Goal: Find specific page/section: Find specific page/section

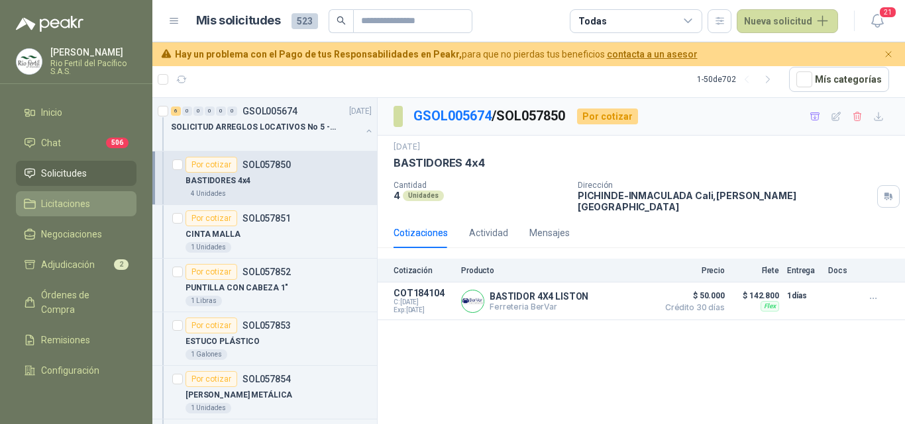
click at [76, 201] on span "Licitaciones" at bounding box center [65, 204] width 49 height 15
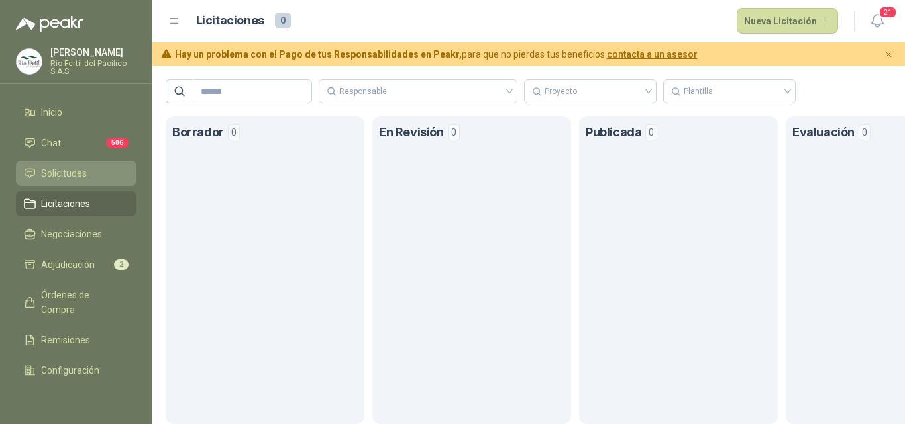
click at [67, 172] on span "Solicitudes" at bounding box center [64, 173] width 46 height 15
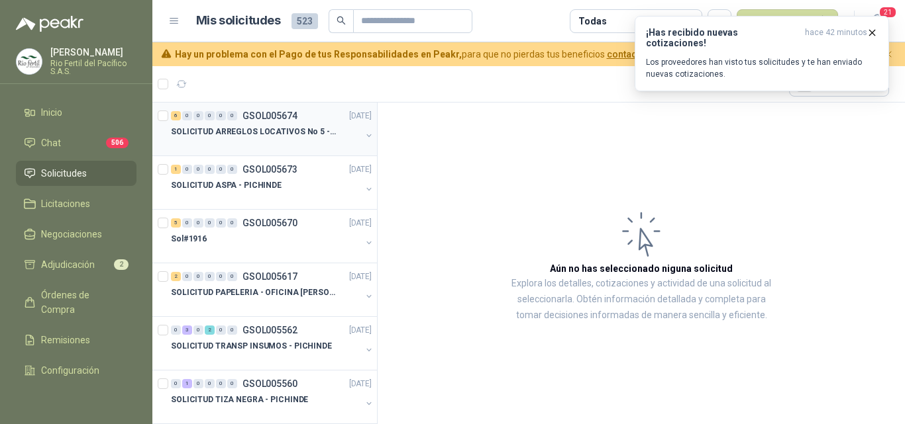
click at [250, 130] on p "SOLICITUD ARREGLOS LOCATIVOS No 5 - PICHINDE" at bounding box center [253, 132] width 165 height 13
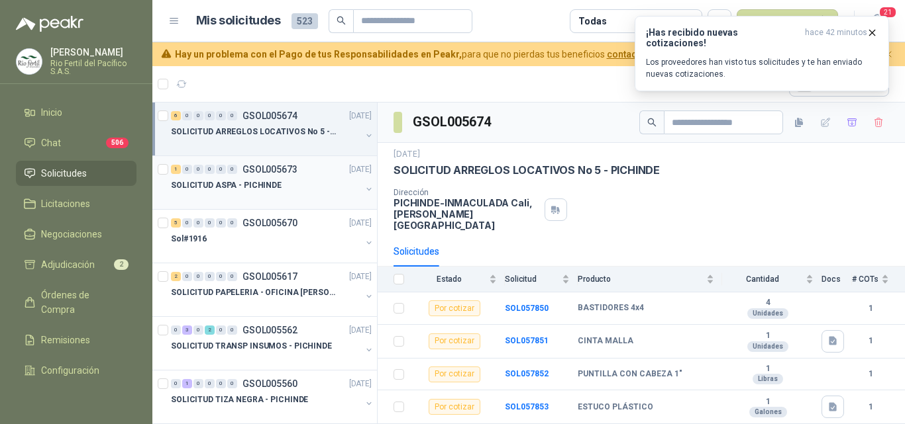
click at [254, 189] on p "SOLICITUD ASPA - PICHINDE" at bounding box center [226, 185] width 111 height 13
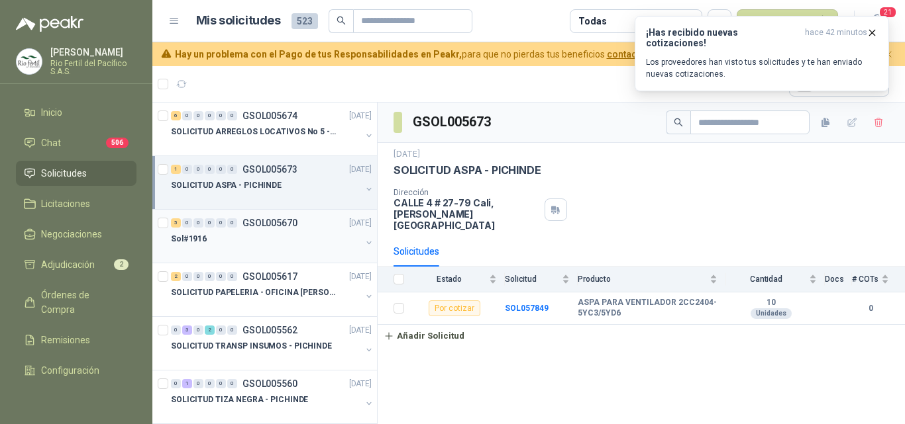
click at [239, 230] on div "5 0 0 0 0 0 GSOL005670 [DATE]" at bounding box center [272, 223] width 203 height 16
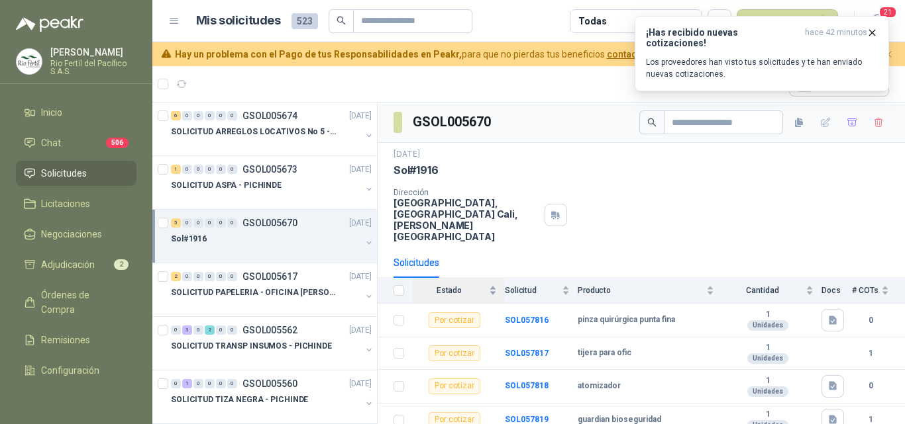
scroll to position [54, 0]
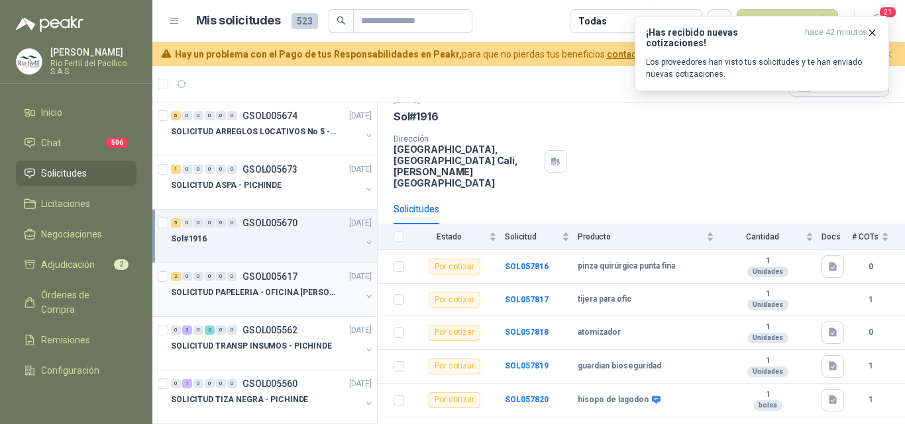
click at [245, 289] on p "SOLICITUD PAPELERIA - OFICINA [PERSON_NAME]" at bounding box center [253, 293] width 165 height 13
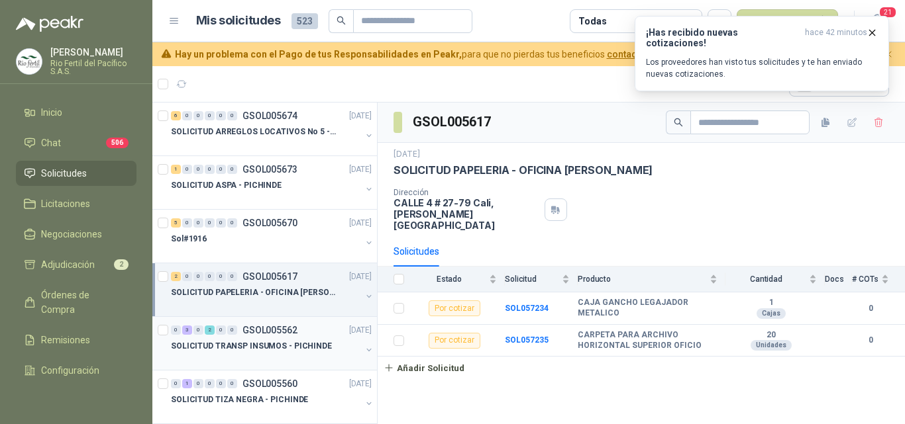
click at [246, 340] on p "SOLICITUD TRANSP INSUMOS - PICHINDE" at bounding box center [251, 346] width 161 height 13
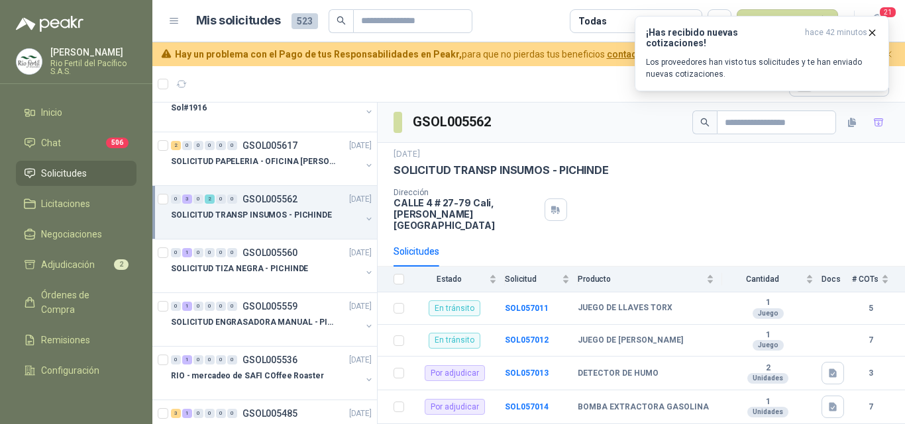
scroll to position [132, 0]
click at [254, 272] on p "SOLICITUD TIZA NEGRA - PICHINDE" at bounding box center [239, 268] width 137 height 13
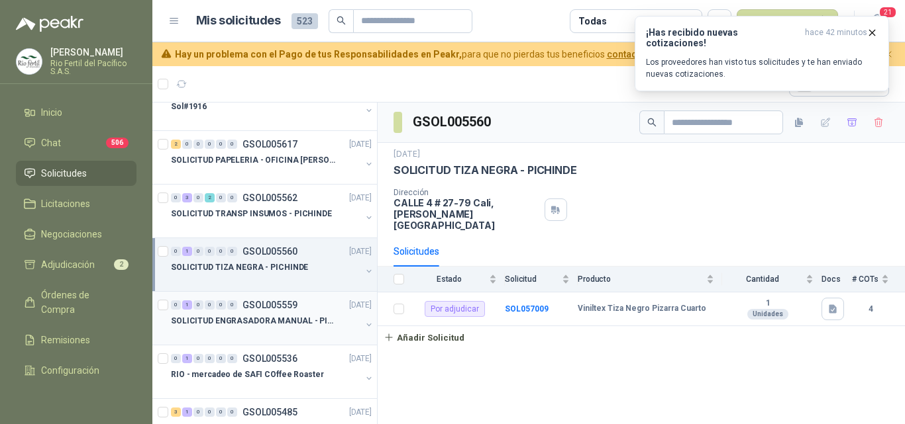
click at [252, 315] on p "SOLICITUD ENGRASADORA MANUAL - PICHINDE" at bounding box center [253, 321] width 165 height 13
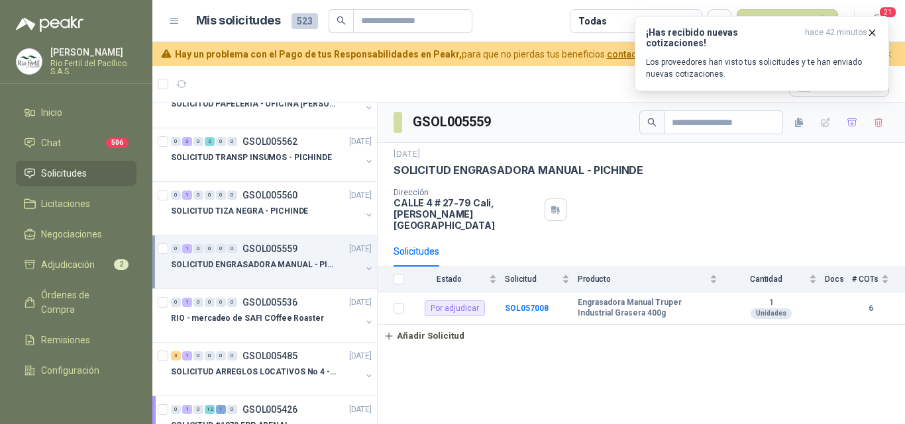
scroll to position [265, 0]
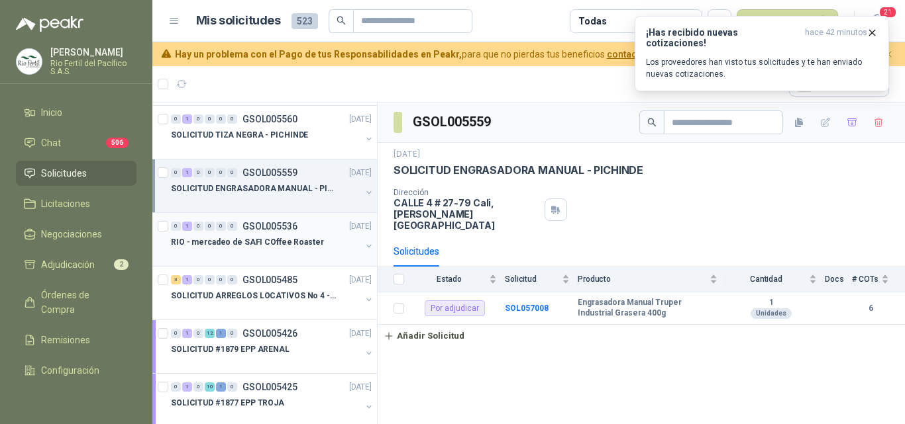
click at [260, 230] on p "GSOL005536" at bounding box center [269, 226] width 55 height 9
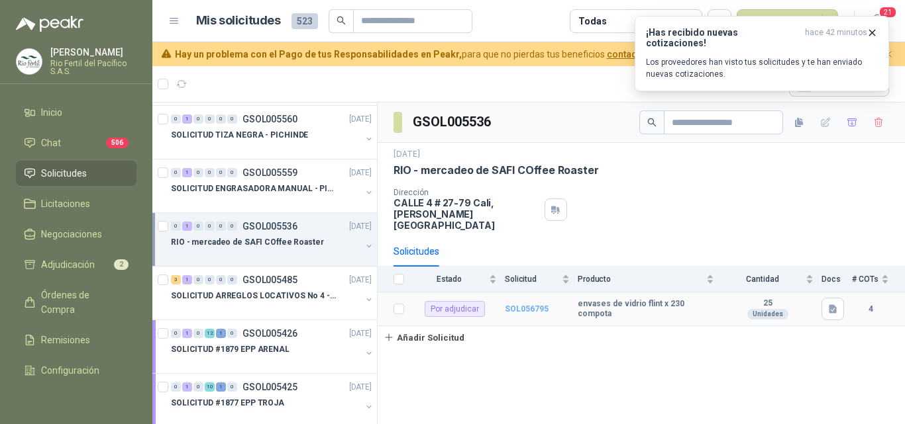
click at [509, 305] on b "SOL056795" at bounding box center [527, 309] width 44 height 9
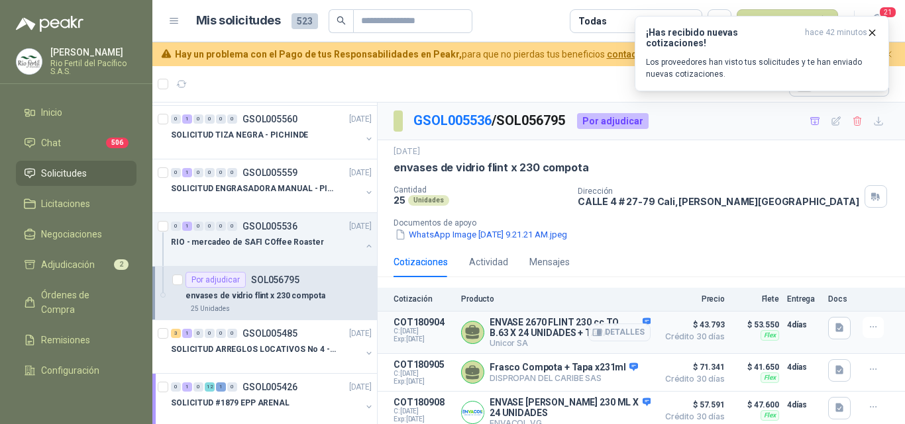
scroll to position [52, 0]
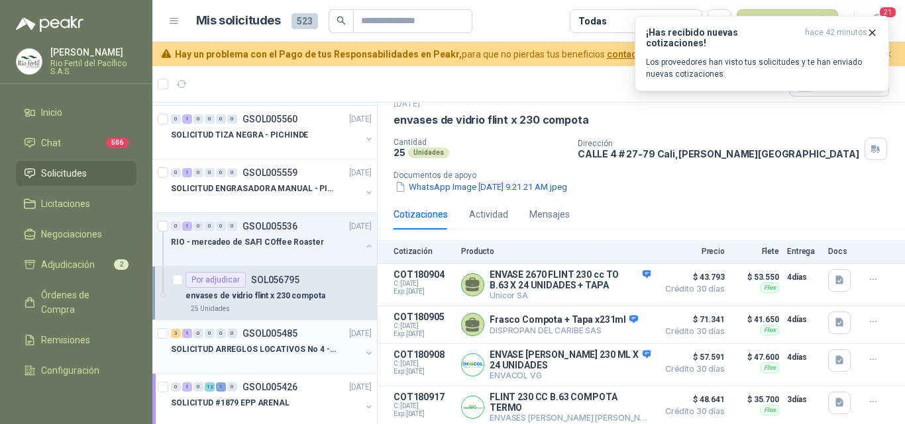
click at [271, 344] on p "SOLICITUD ARREGLOS LOCATIVOS No 4 - PICHINDE" at bounding box center [253, 350] width 165 height 13
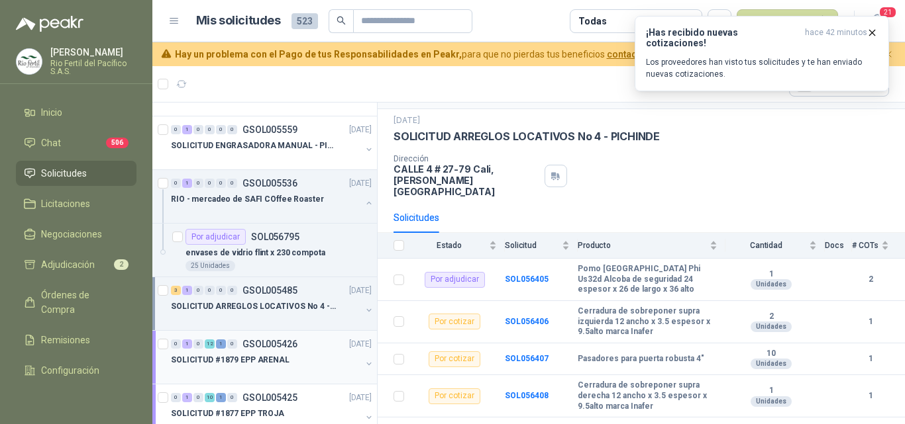
scroll to position [331, 0]
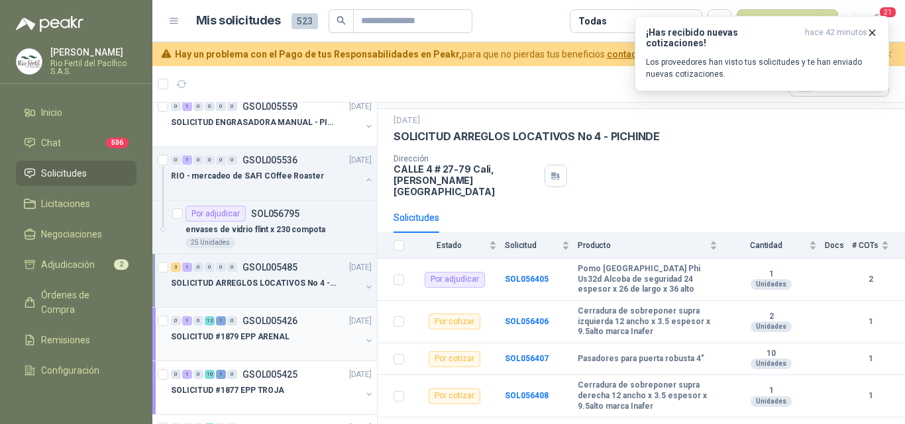
click at [262, 336] on p "SOLICITUD #1879 EPP ARENAL" at bounding box center [230, 337] width 119 height 13
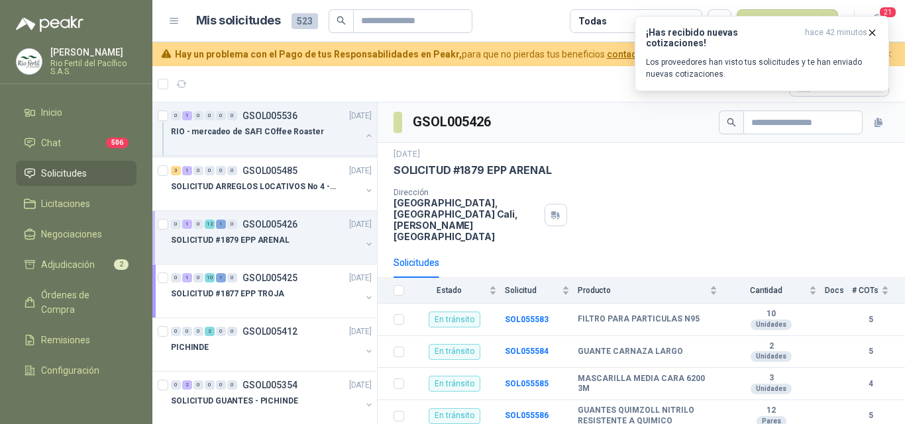
scroll to position [530, 0]
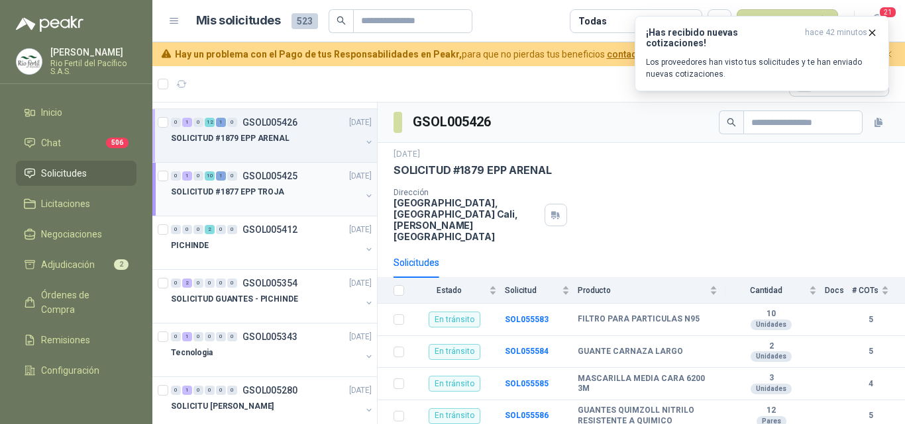
click at [229, 195] on p "SOLICITUD #1877 EPP TROJA" at bounding box center [227, 192] width 113 height 13
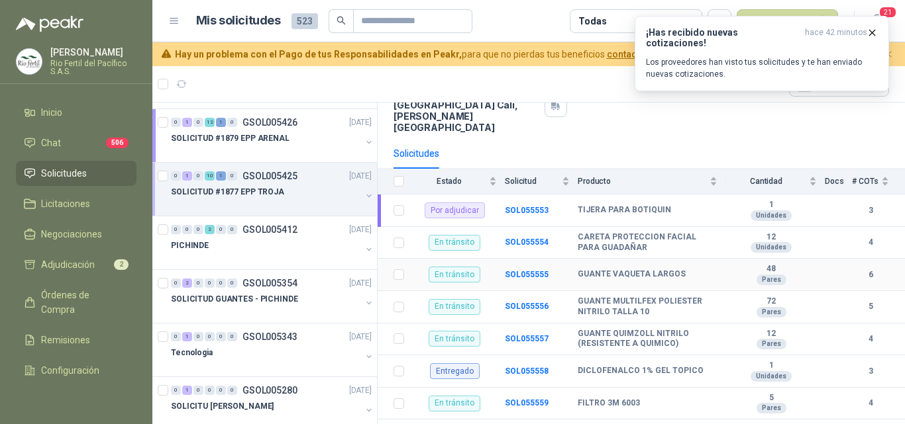
scroll to position [132, 0]
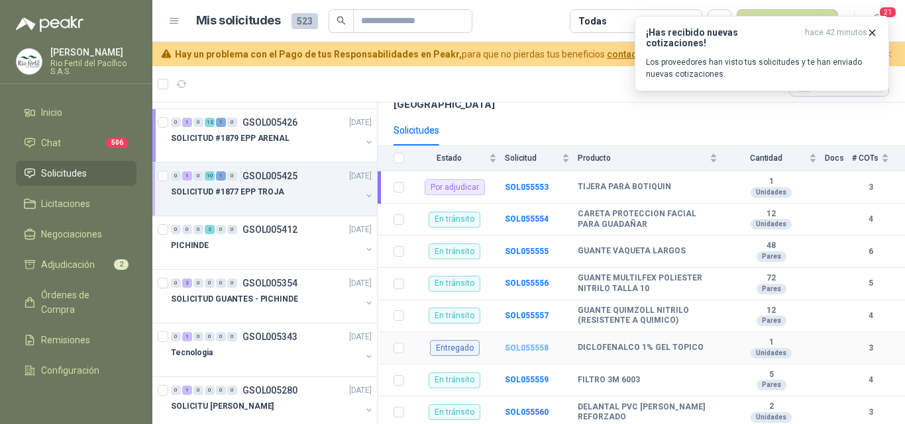
click at [540, 344] on b "SOL055558" at bounding box center [527, 348] width 44 height 9
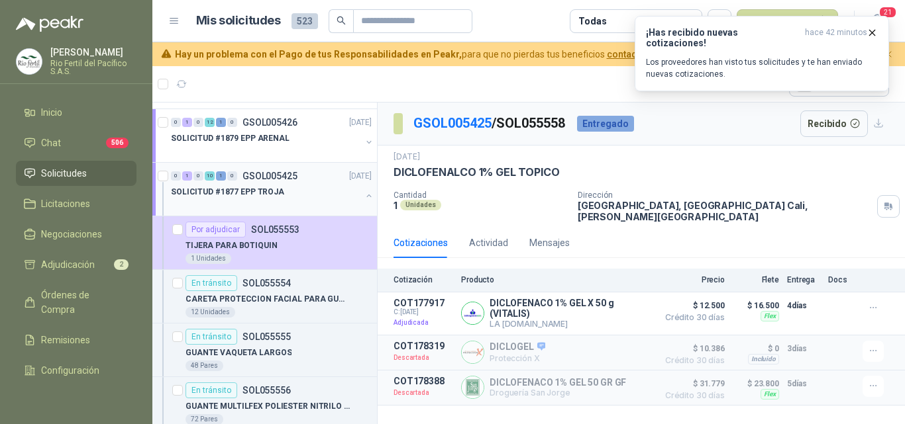
click at [248, 203] on div at bounding box center [266, 205] width 190 height 11
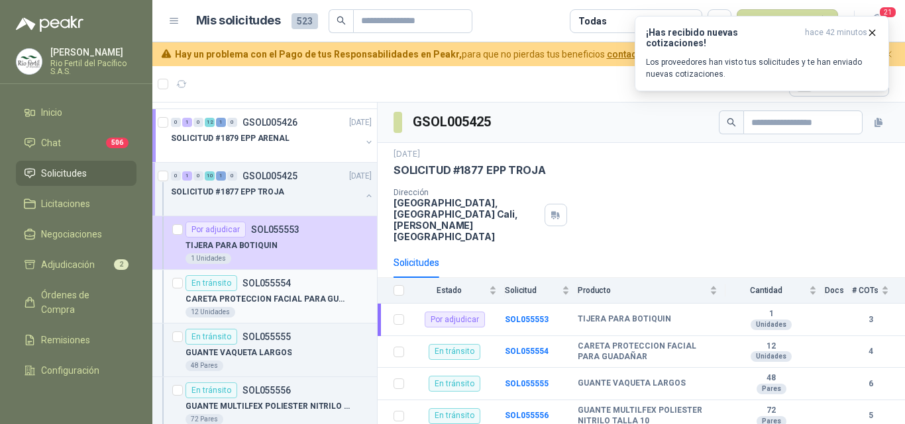
click at [278, 313] on div "12 Unidades" at bounding box center [278, 312] width 186 height 11
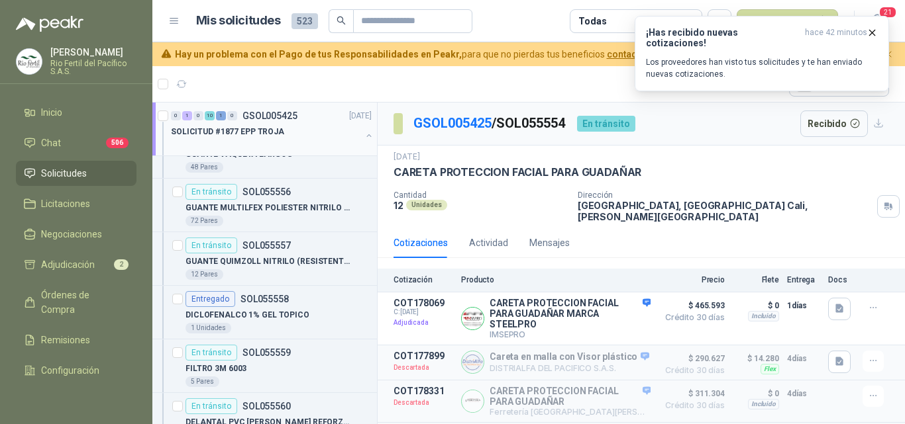
click at [301, 144] on div at bounding box center [266, 145] width 190 height 11
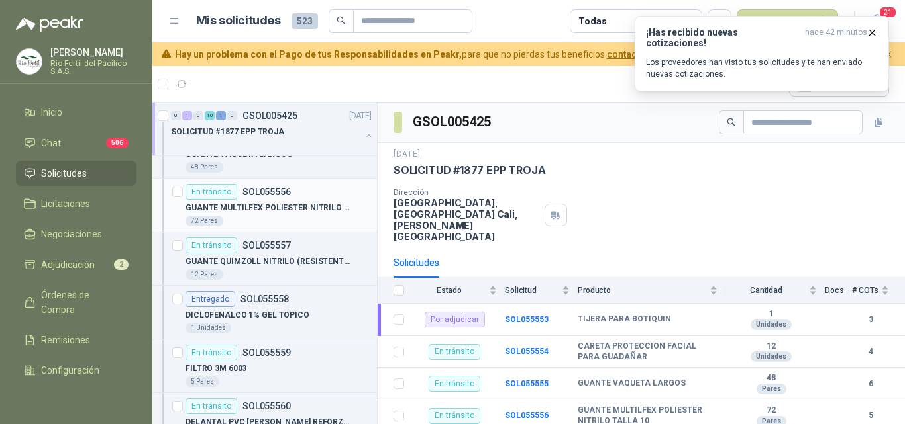
click at [265, 211] on p "GUANTE MULTILFEX POLIESTER NITRILO TALLA 10" at bounding box center [267, 208] width 165 height 13
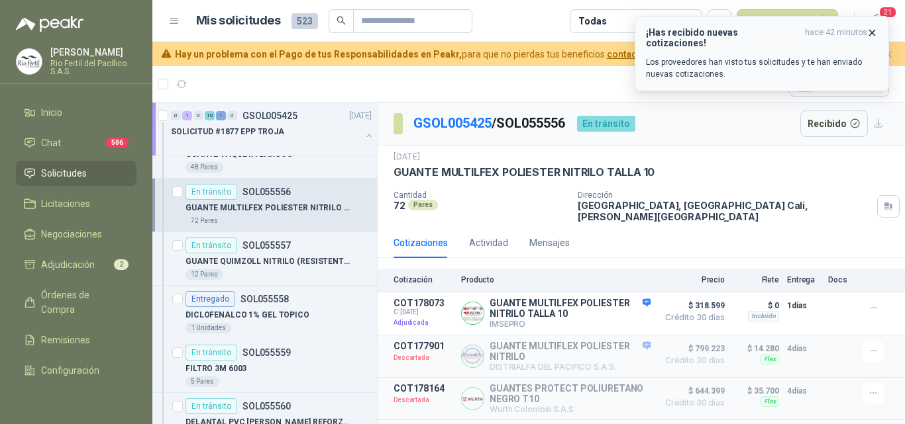
click at [872, 34] on icon "button" at bounding box center [871, 32] width 11 height 11
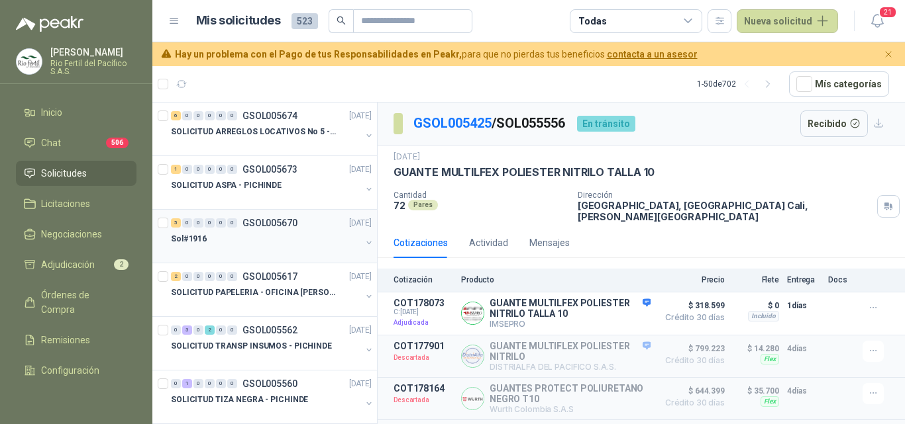
click at [309, 246] on div "Sol#1916" at bounding box center [266, 239] width 190 height 16
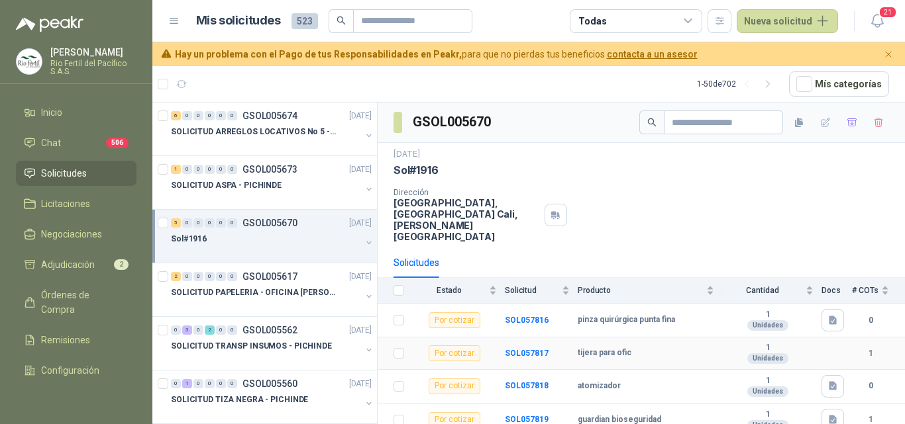
scroll to position [54, 0]
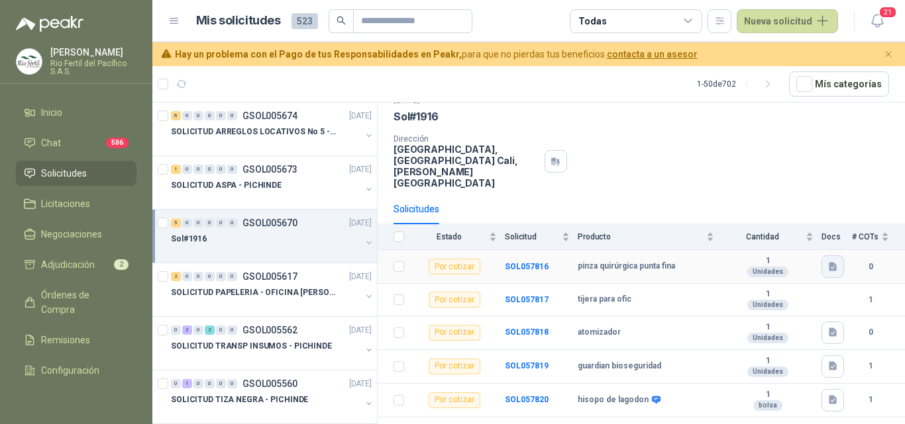
click at [828, 262] on icon "button" at bounding box center [832, 266] width 8 height 9
click at [800, 223] on button "pinza.jpeg" at bounding box center [796, 227] width 57 height 14
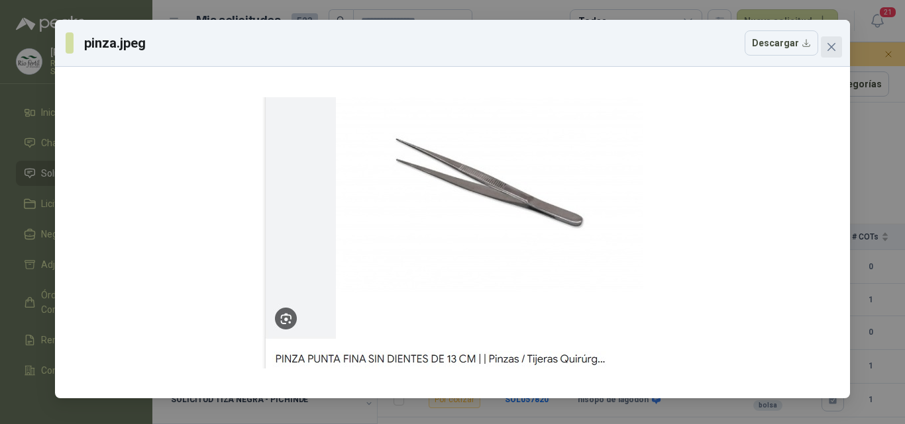
click at [832, 42] on icon "close" at bounding box center [831, 47] width 11 height 11
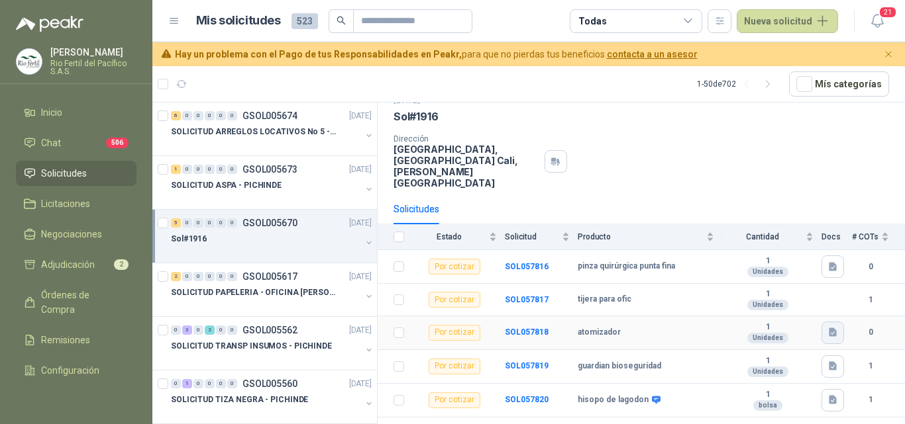
click at [828, 328] on icon "button" at bounding box center [832, 332] width 8 height 9
click at [787, 293] on button "atomizador.jpeg" at bounding box center [784, 292] width 80 height 14
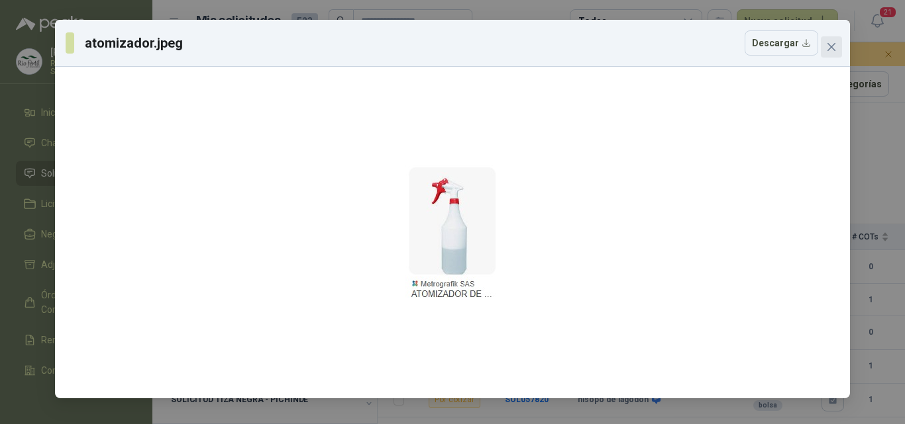
click at [834, 50] on icon "close" at bounding box center [831, 47] width 8 height 8
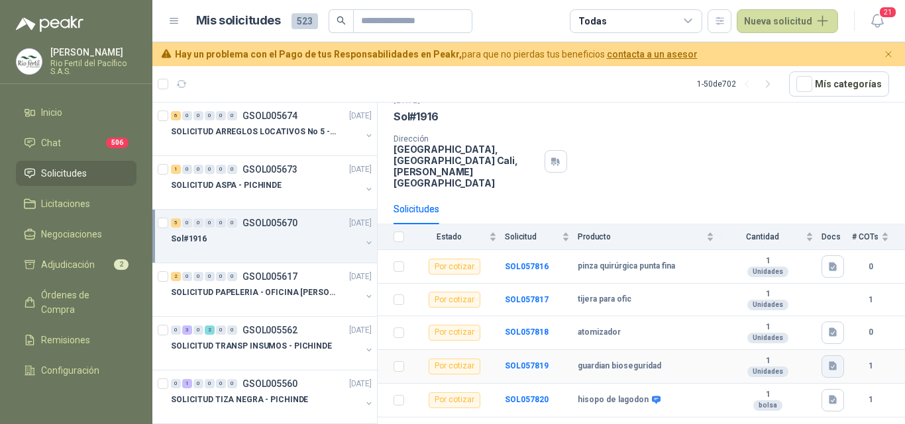
click at [827, 361] on icon "button" at bounding box center [832, 366] width 11 height 11
click at [797, 320] on button "guardian.jpeg" at bounding box center [790, 326] width 70 height 14
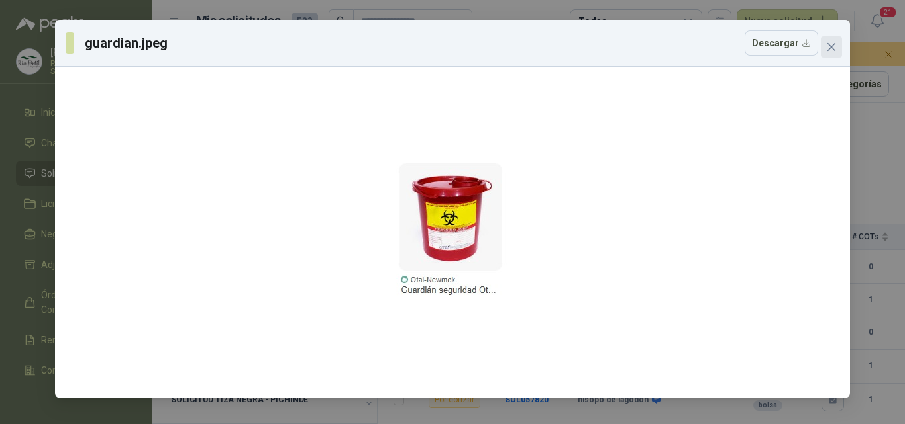
click at [834, 50] on icon "close" at bounding box center [831, 47] width 8 height 8
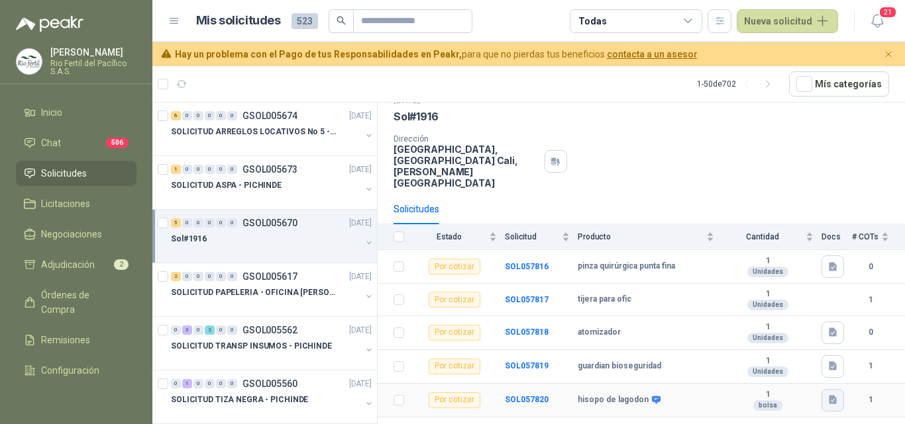
click at [828, 396] on icon "button" at bounding box center [832, 400] width 8 height 9
click at [787, 364] on button "hisopo.jpeg" at bounding box center [793, 360] width 63 height 14
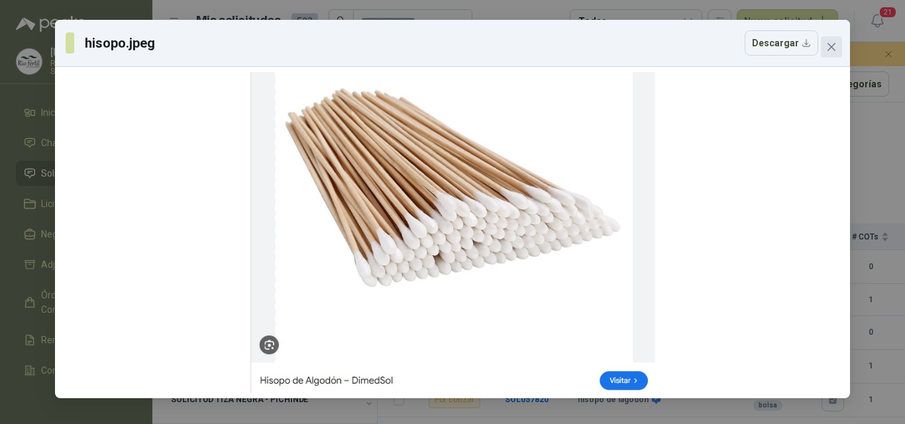
click at [828, 45] on icon "close" at bounding box center [831, 47] width 8 height 8
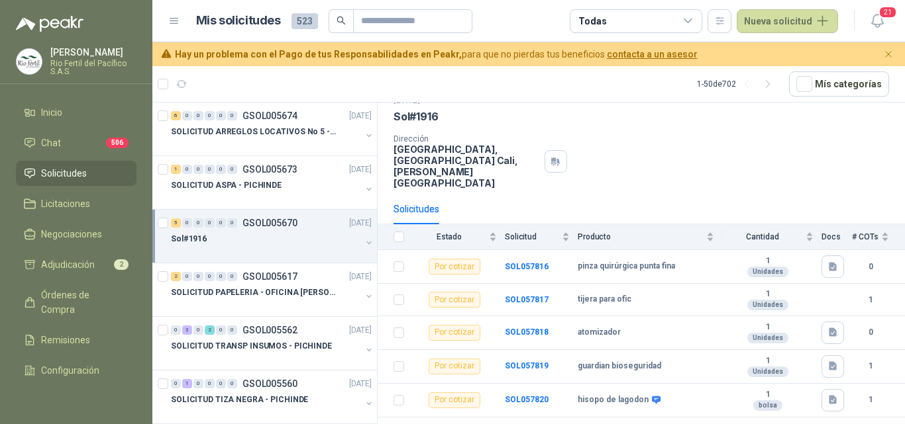
scroll to position [0, 0]
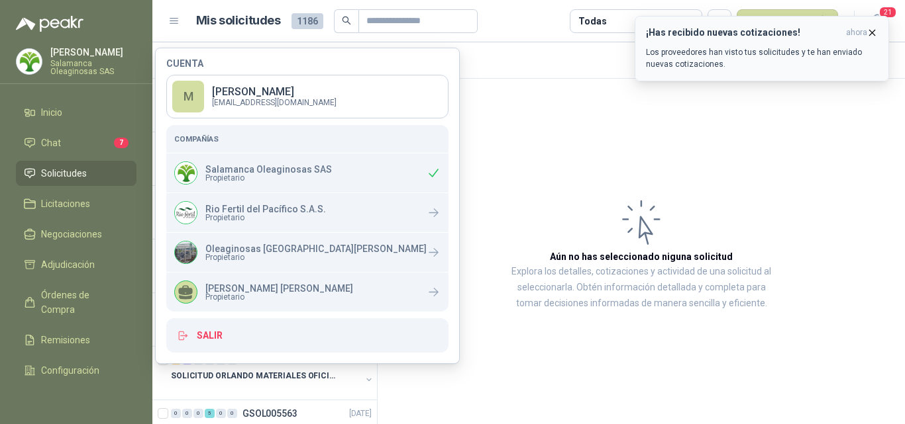
click at [870, 35] on icon "button" at bounding box center [871, 32] width 11 height 11
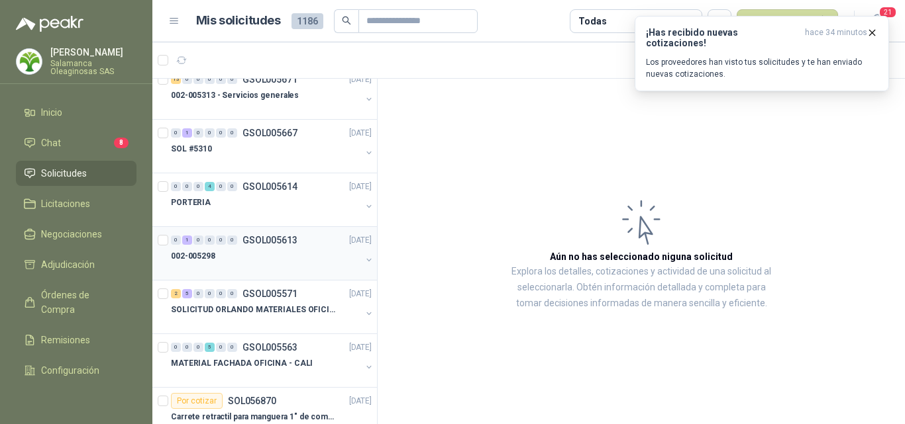
scroll to position [132, 0]
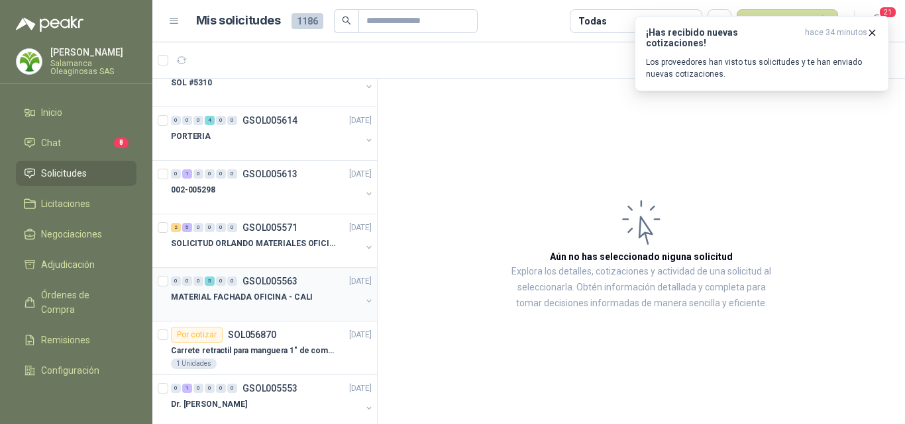
click at [256, 300] on p "MATERIAL FACHADA OFICINA - CALI" at bounding box center [242, 297] width 142 height 13
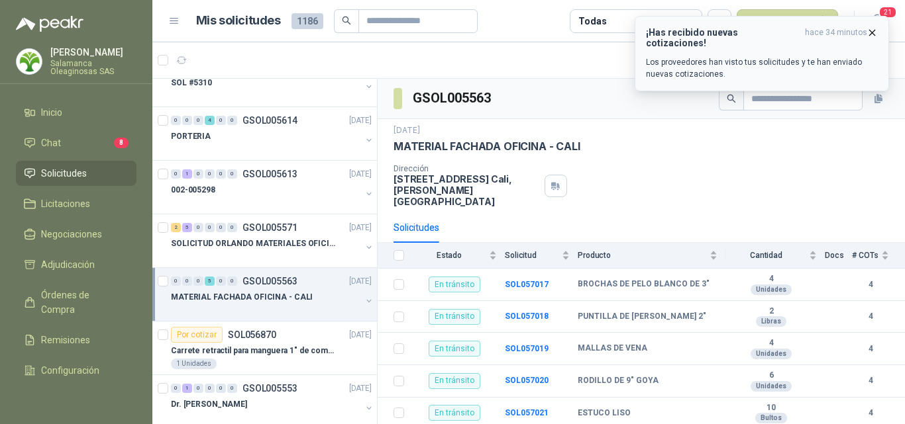
click at [872, 30] on icon "button" at bounding box center [871, 32] width 11 height 11
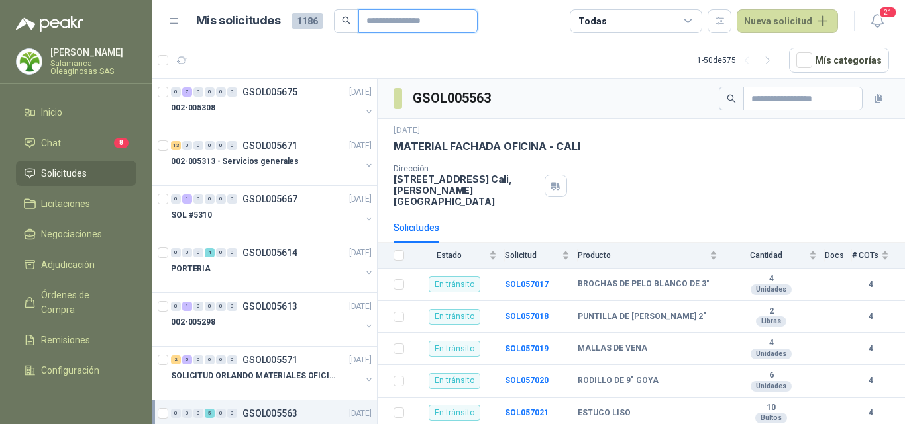
click at [377, 17] on input "text" at bounding box center [412, 21] width 93 height 23
type input "**********"
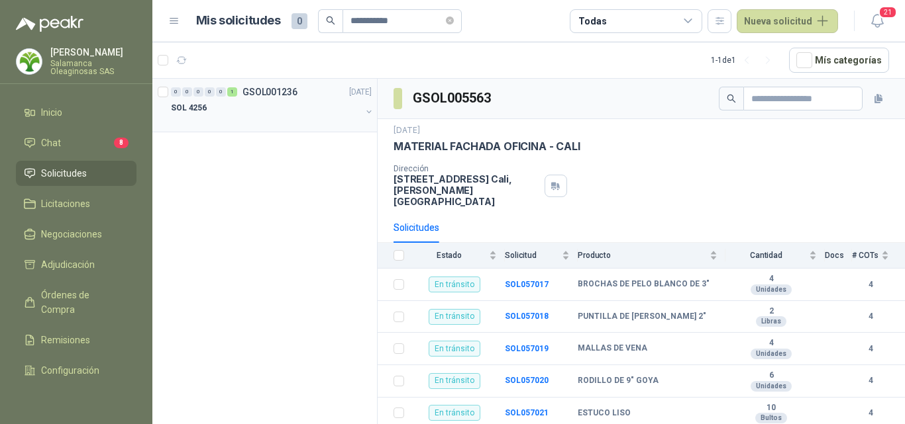
click at [244, 115] on div "SOL 4256" at bounding box center [266, 108] width 190 height 16
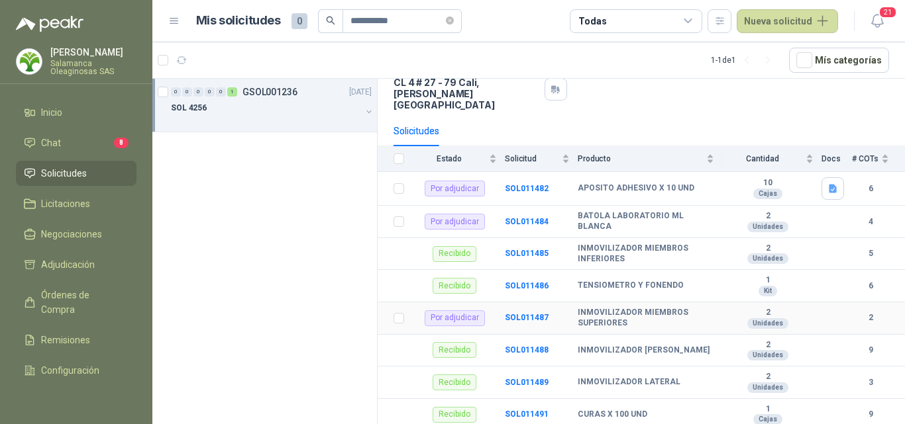
scroll to position [175, 0]
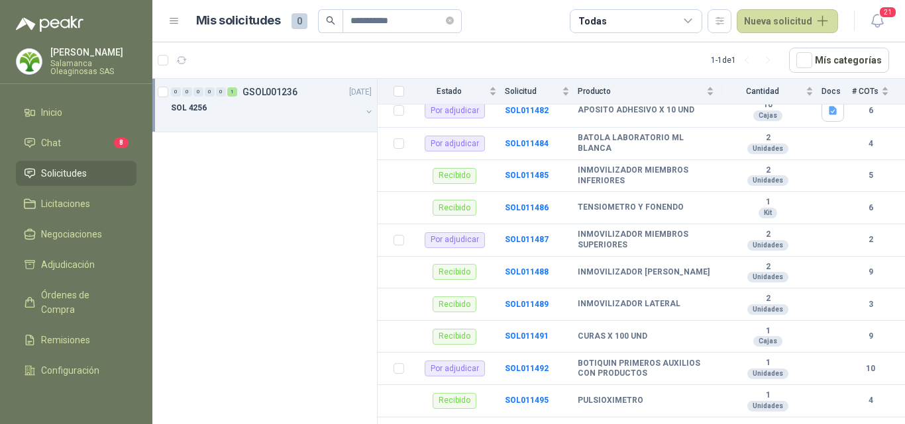
click at [64, 62] on p "Salamanca Oleaginosas SAS" at bounding box center [93, 68] width 86 height 16
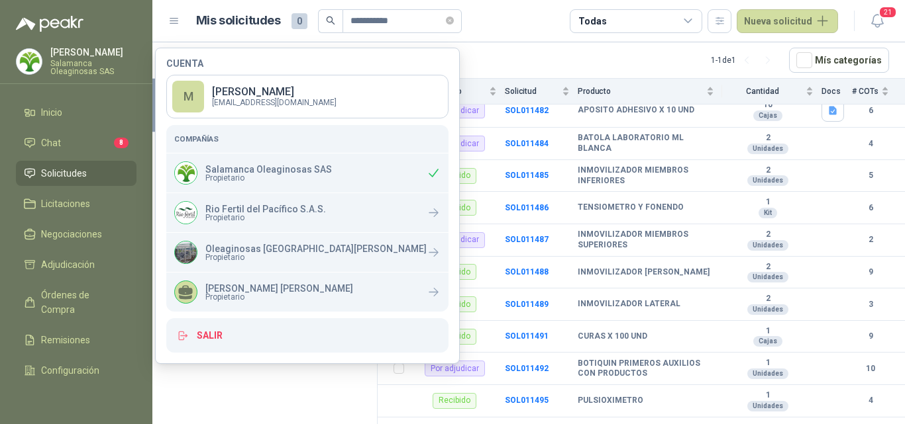
click at [90, 176] on li "Solicitudes" at bounding box center [76, 173] width 105 height 15
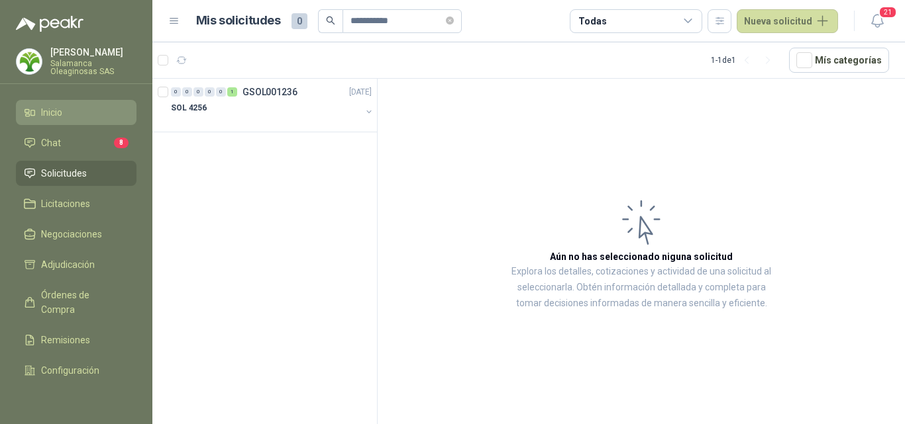
click at [83, 110] on li "Inicio" at bounding box center [76, 112] width 105 height 15
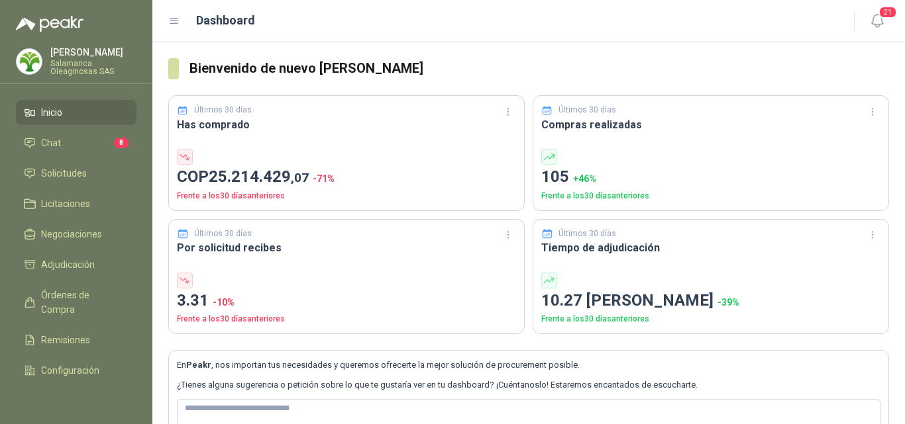
click at [105, 62] on p "Salamanca Oleaginosas SAS" at bounding box center [93, 68] width 86 height 16
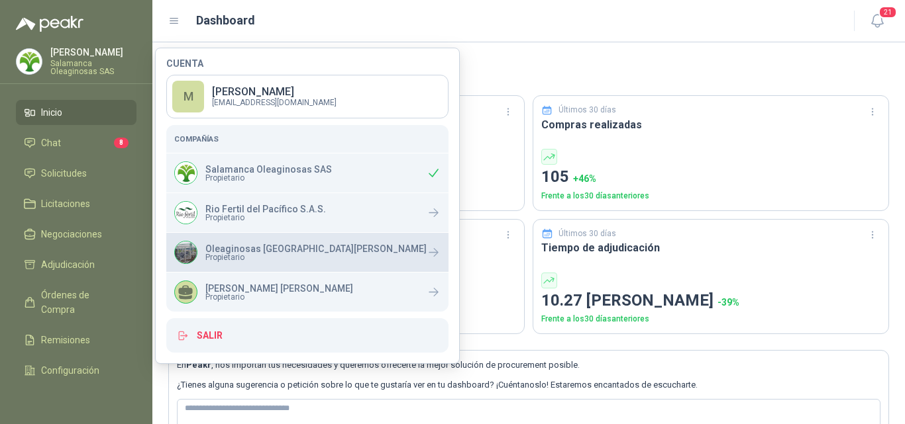
click at [268, 270] on div "Oleaginosas San Fernando Propietario" at bounding box center [307, 252] width 282 height 39
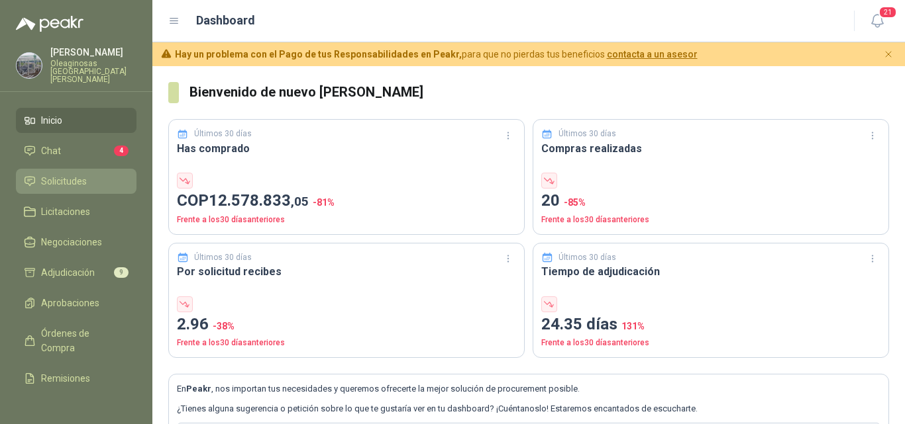
click at [97, 174] on li "Solicitudes" at bounding box center [76, 181] width 105 height 15
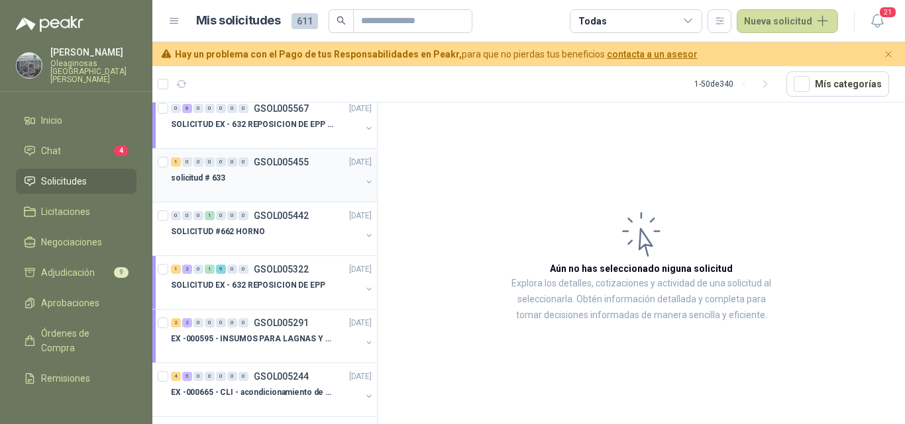
scroll to position [265, 0]
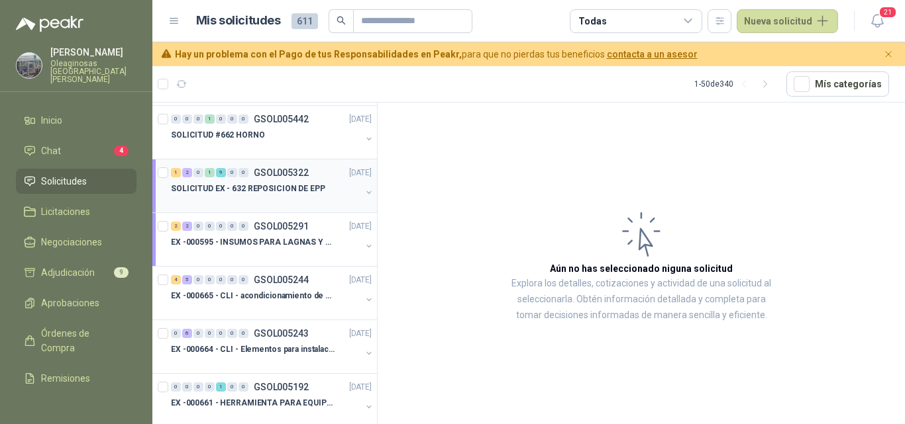
click at [280, 193] on p "SOLICITUD EX - 632 REPOSICION DE EPP" at bounding box center [248, 189] width 154 height 13
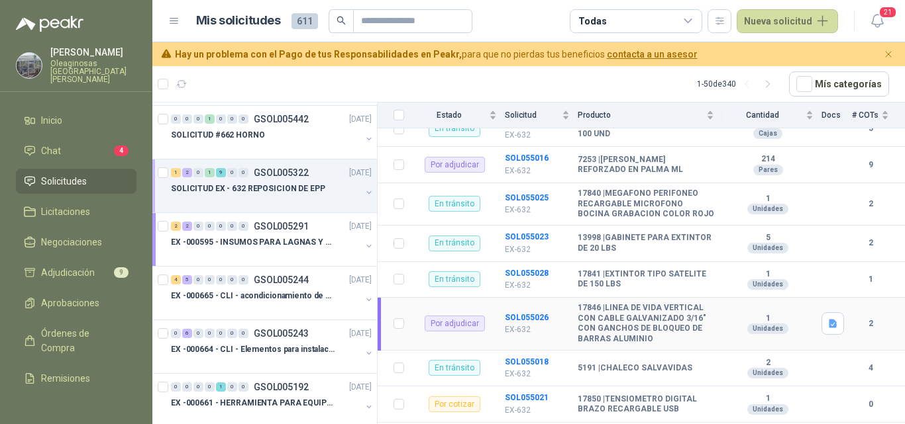
scroll to position [374, 0]
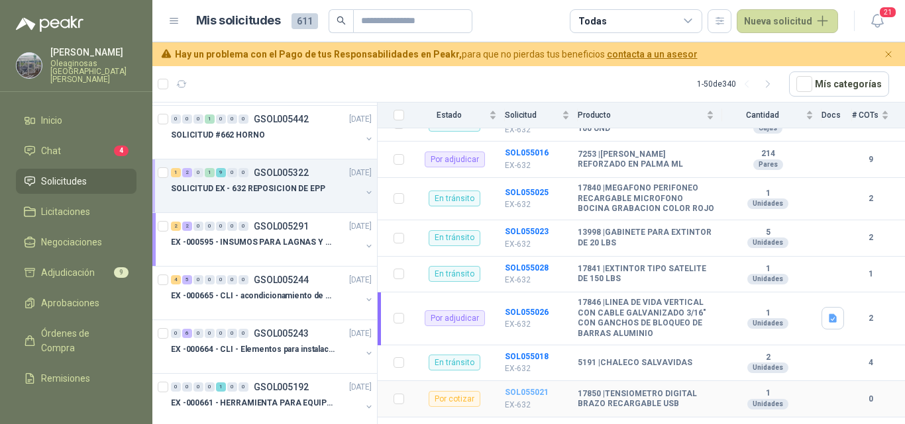
click at [518, 388] on b "SOL055021" at bounding box center [527, 392] width 44 height 9
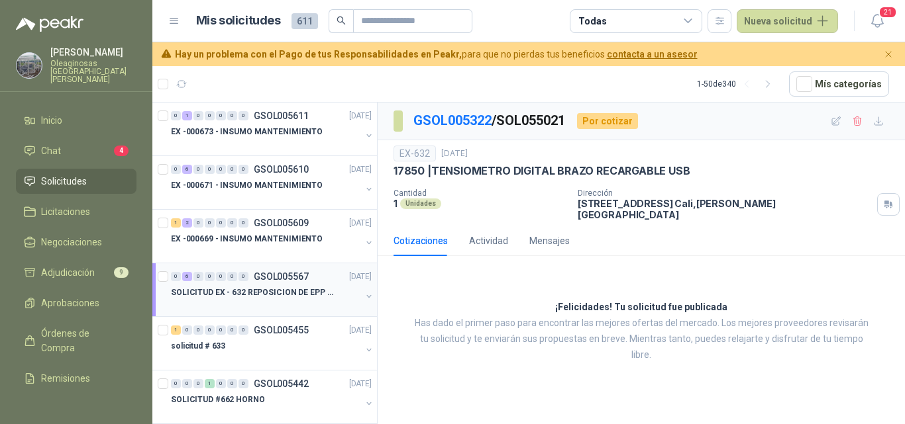
scroll to position [66, 0]
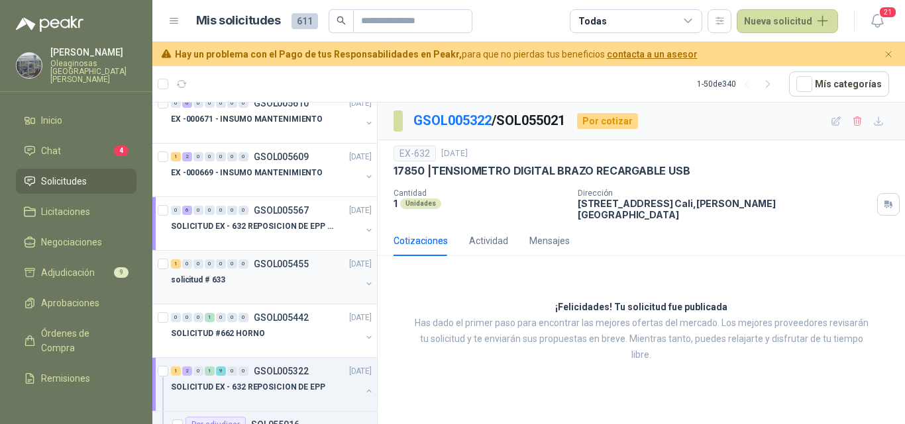
click at [275, 287] on div "solicitud # 633" at bounding box center [266, 280] width 190 height 16
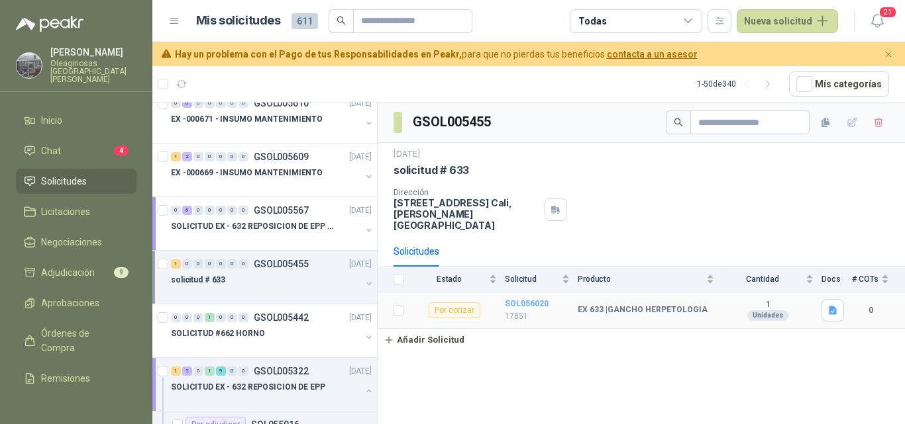
click at [522, 299] on b "SOL056020" at bounding box center [527, 303] width 44 height 9
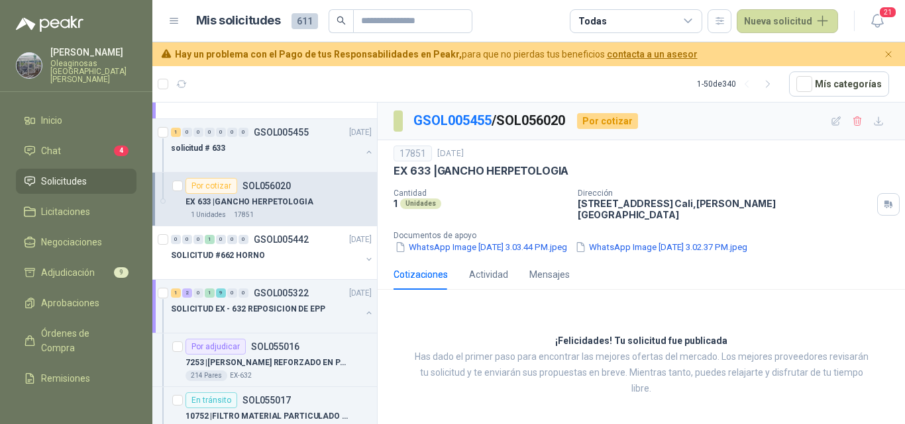
scroll to position [199, 0]
click at [254, 264] on div at bounding box center [266, 268] width 190 height 11
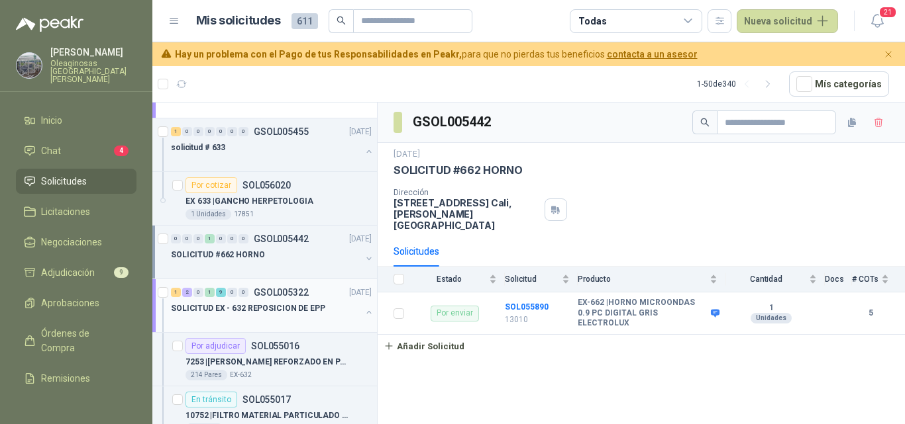
click at [255, 313] on p "SOLICITUD EX - 632 REPOSICION DE EPP" at bounding box center [248, 309] width 154 height 13
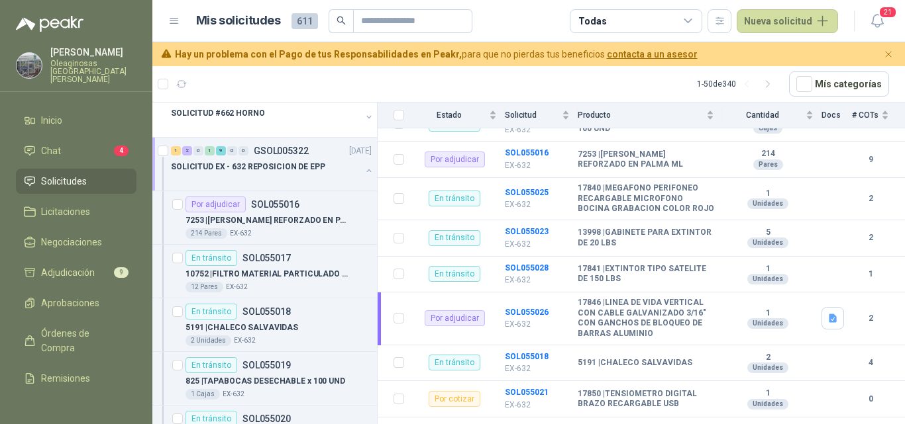
scroll to position [265, 0]
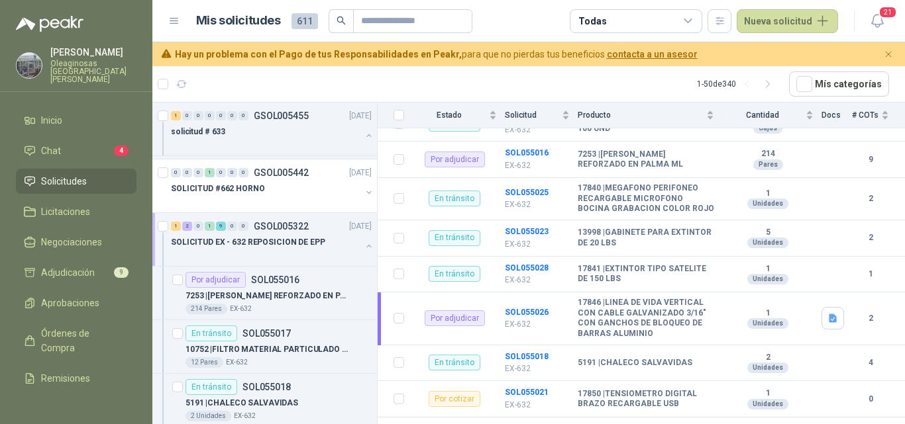
click at [285, 243] on p "SOLICITUD EX - 632 REPOSICION DE EPP" at bounding box center [248, 242] width 154 height 13
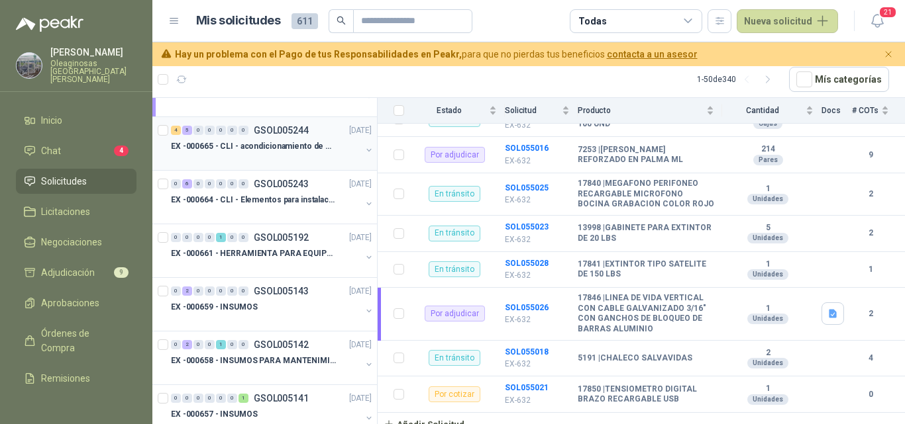
scroll to position [331, 0]
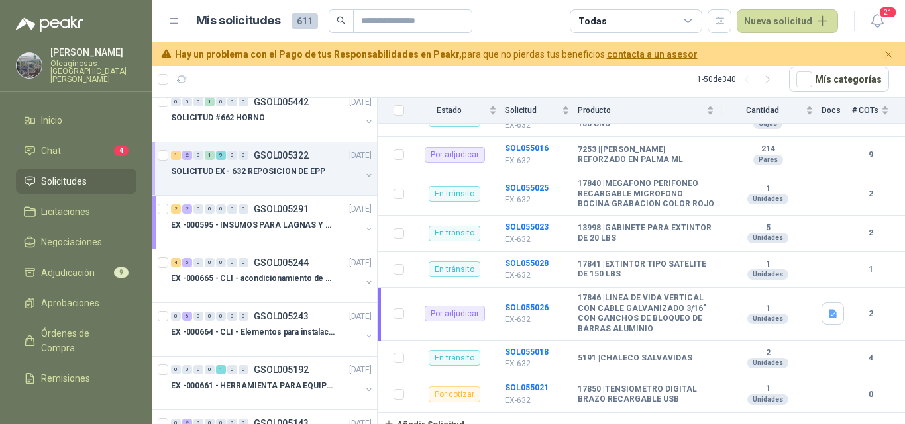
click at [285, 175] on p "SOLICITUD EX - 632 REPOSICION DE EPP" at bounding box center [248, 172] width 154 height 13
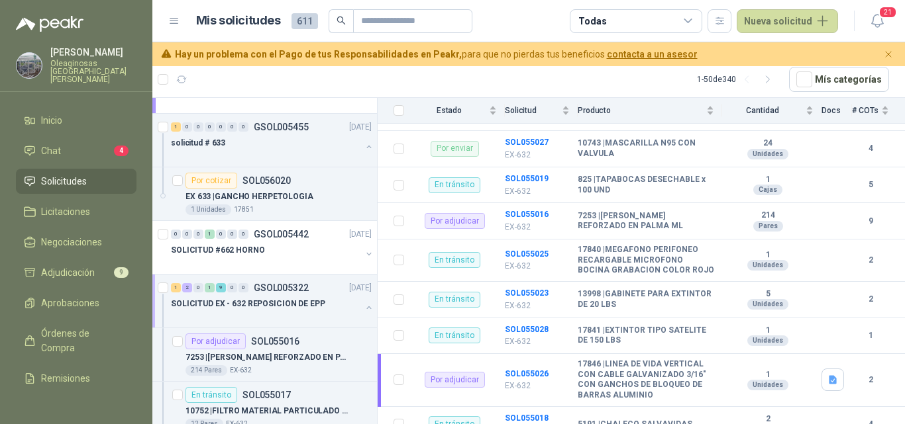
scroll to position [0, 0]
